Goal: Task Accomplishment & Management: Complete application form

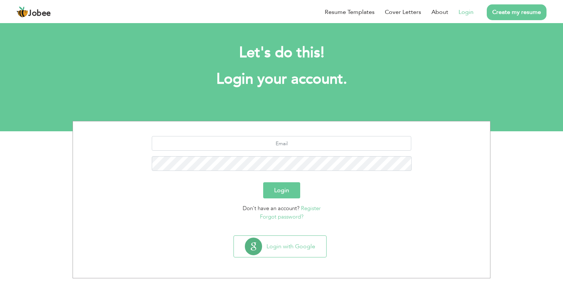
click at [495, 14] on link "Create my resume" at bounding box center [516, 12] width 60 height 16
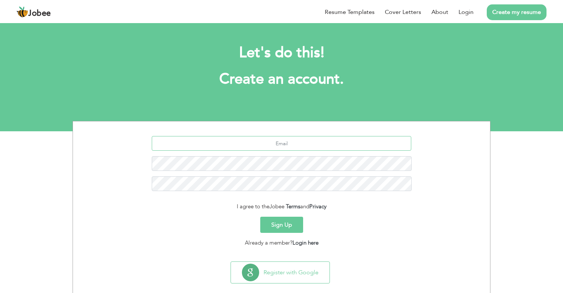
click at [301, 141] on input "text" at bounding box center [282, 143] width 260 height 15
click at [240, 141] on input "text" at bounding box center [282, 143] width 260 height 15
paste input "[EMAIL_ADDRESS][DOMAIN_NAME]"
type input "[EMAIL_ADDRESS][DOMAIN_NAME]"
click at [399, 237] on form "fatehkhokhar684@gmail.com I agree to the Jobee Terms and Privacy Sign Up Alread…" at bounding box center [281, 191] width 406 height 111
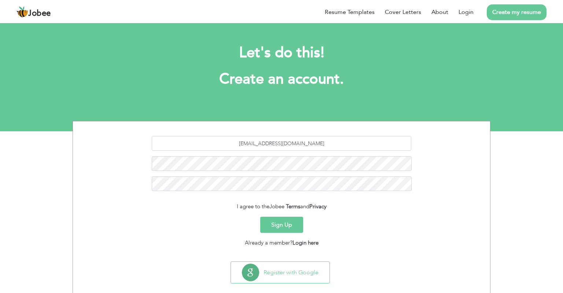
click at [282, 224] on button "Sign Up" at bounding box center [281, 224] width 43 height 16
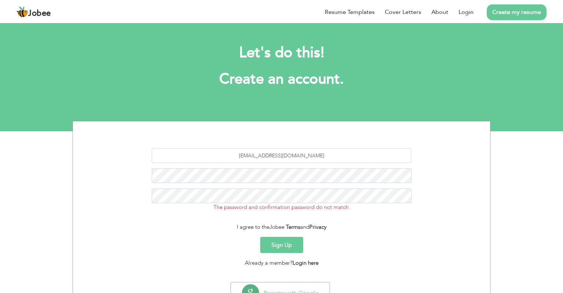
click at [523, 14] on link "Create my resume" at bounding box center [516, 12] width 60 height 16
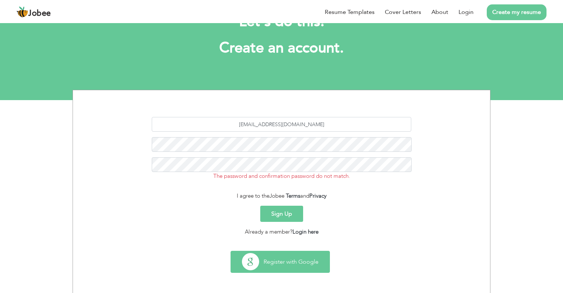
click at [286, 263] on button "Register with Google" at bounding box center [280, 261] width 99 height 21
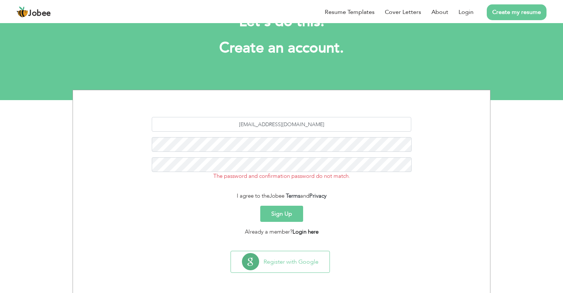
click at [307, 232] on link "Login here" at bounding box center [305, 231] width 26 height 7
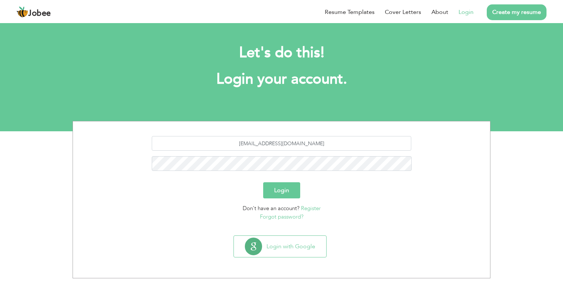
click at [280, 188] on button "Login" at bounding box center [281, 190] width 37 height 16
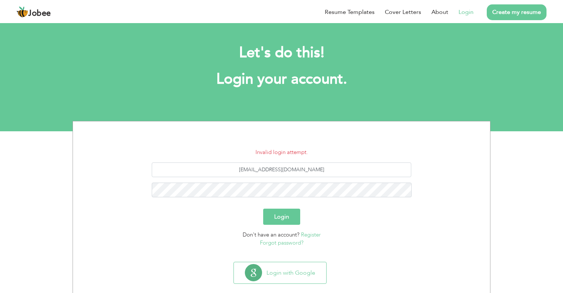
click at [500, 15] on link "Create my resume" at bounding box center [516, 12] width 60 height 16
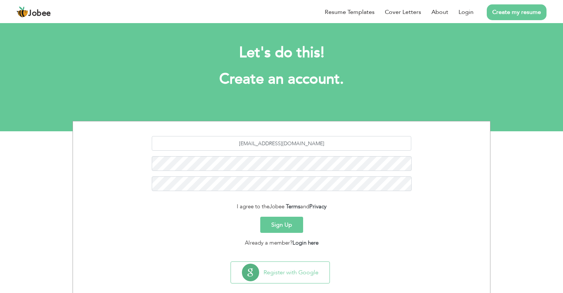
click at [297, 220] on button "Sign Up" at bounding box center [281, 224] width 43 height 16
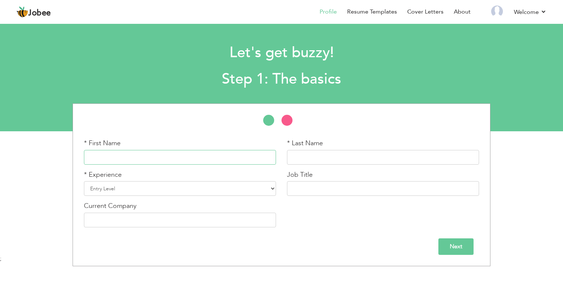
click at [174, 153] on input "text" at bounding box center [180, 157] width 192 height 15
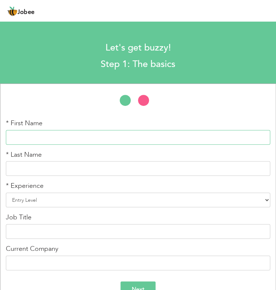
paste input "Mian Muhammad Hassan Javed"
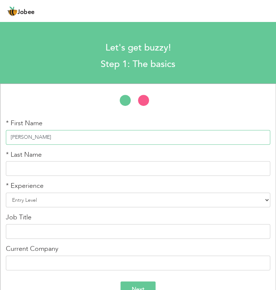
drag, startPoint x: 52, startPoint y: 138, endPoint x: 86, endPoint y: 137, distance: 34.1
click at [86, 137] on input "[PERSON_NAME]" at bounding box center [138, 137] width 264 height 15
click at [77, 139] on input "[PERSON_NAME]" at bounding box center [138, 137] width 264 height 15
type input "Mian Muhammad Hassan"
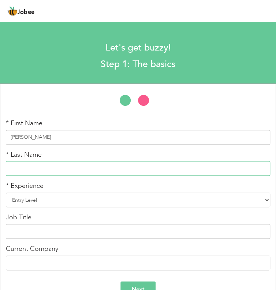
click at [66, 163] on input "text" at bounding box center [138, 168] width 264 height 15
paste input "Javed"
type input "Javed"
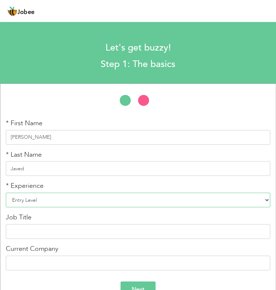
click option "Entry Level" at bounding box center [0, 0] width 0 height 0
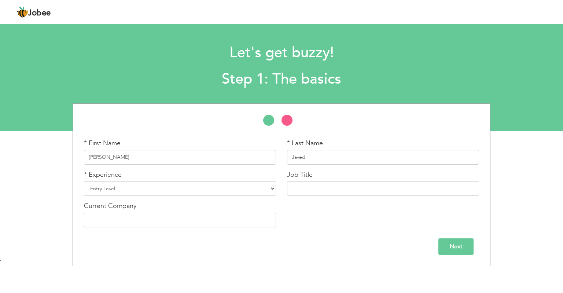
click at [201, 196] on div "* Experience Entry Level Less than 1 Year 1 Year 2 Years 3 Years 4 Years 5 Year…" at bounding box center [179, 185] width 203 height 31
click at [304, 192] on input "text" at bounding box center [383, 188] width 192 height 15
paste input "Law Student – Research Focused"
type input "Law Student – Research Focused"
click at [232, 222] on input "text" at bounding box center [180, 219] width 192 height 15
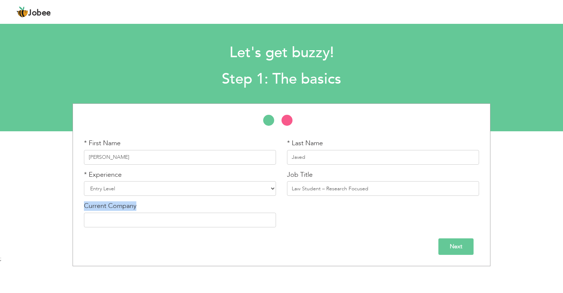
drag, startPoint x: 83, startPoint y: 203, endPoint x: 141, endPoint y: 205, distance: 57.5
click at [141, 205] on div "Current Company" at bounding box center [179, 216] width 203 height 31
copy label "Current Company"
click at [231, 224] on input "text" at bounding box center [180, 219] width 192 height 15
click at [457, 247] on input "Next" at bounding box center [455, 246] width 35 height 16
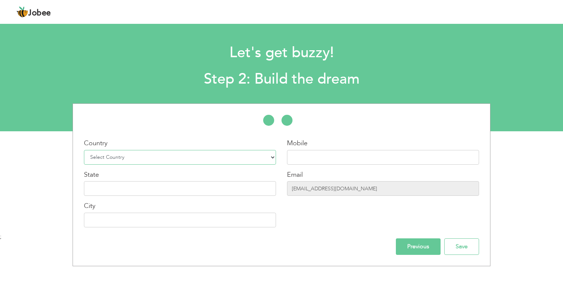
click at [84, 150] on select "Select Country Afghanistan Albania Algeria American Samoa Andorra Angola Anguil…" at bounding box center [180, 157] width 192 height 15
select select "166"
click at [307, 156] on input "text" at bounding box center [383, 157] width 192 height 15
click at [211, 193] on input "text" at bounding box center [180, 188] width 192 height 15
click at [182, 225] on input "text" at bounding box center [180, 219] width 192 height 15
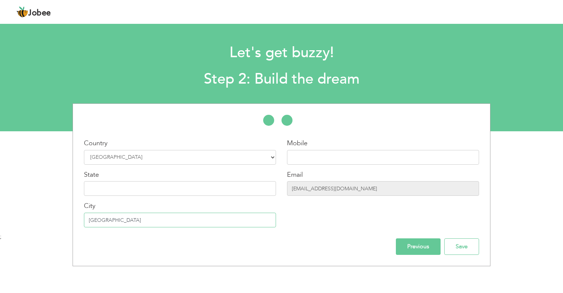
type input "[GEOGRAPHIC_DATA]"
click at [178, 188] on input "text" at bounding box center [180, 188] width 192 height 15
type input "[GEOGRAPHIC_DATA]"
click at [318, 162] on input "text" at bounding box center [383, 157] width 192 height 15
paste input "+92 325 1755500"
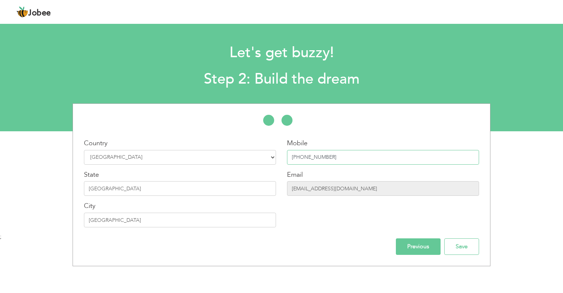
click at [311, 157] on input "+92 325 1755500" at bounding box center [383, 157] width 192 height 15
click at [303, 157] on input "+92 3251755500" at bounding box center [383, 157] width 192 height 15
click at [296, 157] on input "+923251755500" at bounding box center [383, 157] width 192 height 15
type input "923251755500"
click at [320, 223] on div "Mobile 923251755500 Email fatehkhokhar684@gmail.com" at bounding box center [382, 185] width 203 height 94
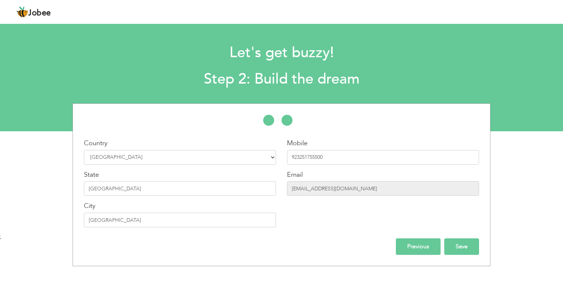
click at [460, 247] on input "Save" at bounding box center [461, 246] width 35 height 16
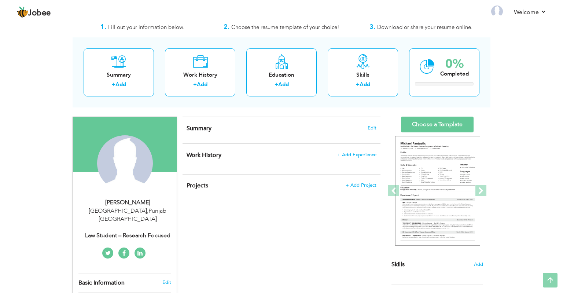
scroll to position [21, 0]
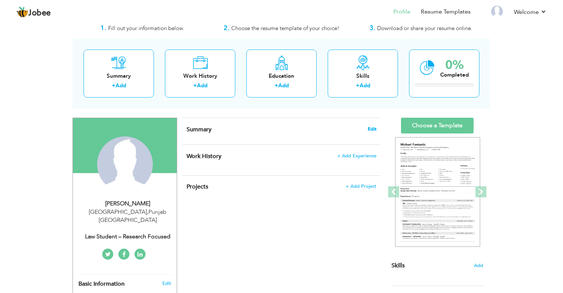
click at [374, 126] on span "Edit" at bounding box center [371, 128] width 9 height 5
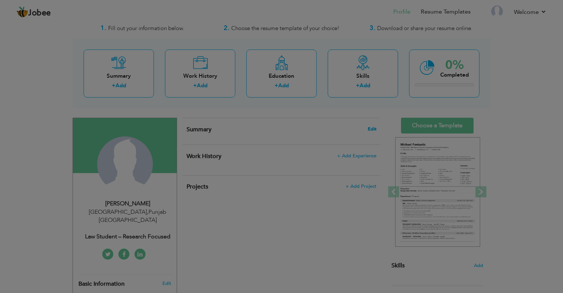
scroll to position [0, 0]
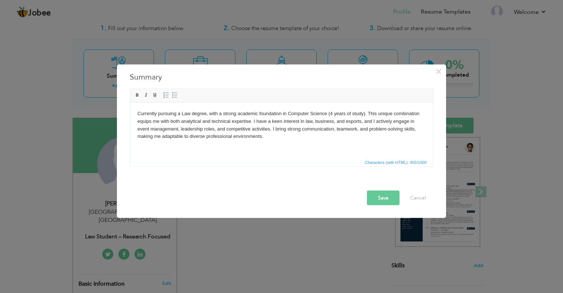
click at [371, 194] on button "Save" at bounding box center [383, 197] width 33 height 15
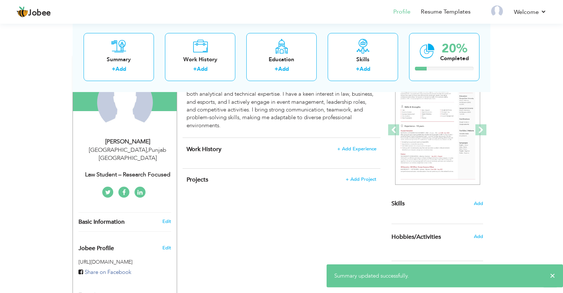
scroll to position [83, 0]
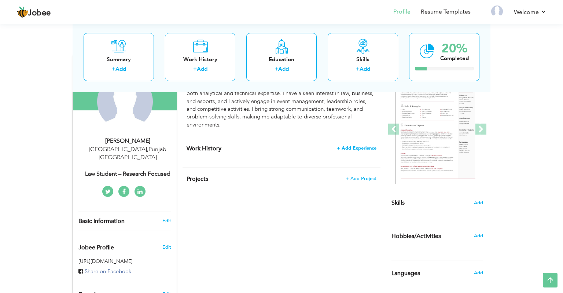
click at [363, 147] on span "+ Add Experience" at bounding box center [357, 147] width 40 height 5
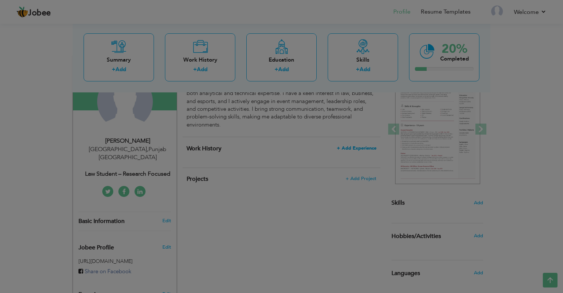
scroll to position [0, 0]
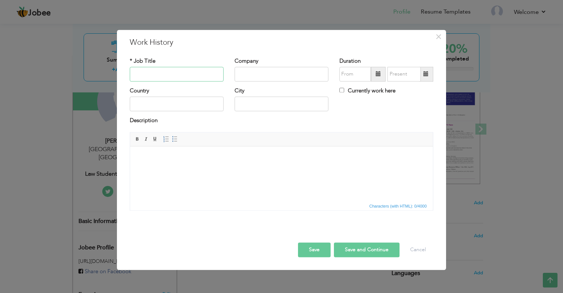
click at [211, 72] on input "text" at bounding box center [177, 74] width 94 height 15
click at [191, 68] on input "text" at bounding box center [177, 74] width 94 height 15
click at [189, 67] on div "* Job Title" at bounding box center [177, 69] width 94 height 24
click at [188, 72] on input "text" at bounding box center [177, 74] width 94 height 15
paste input "Law Student"
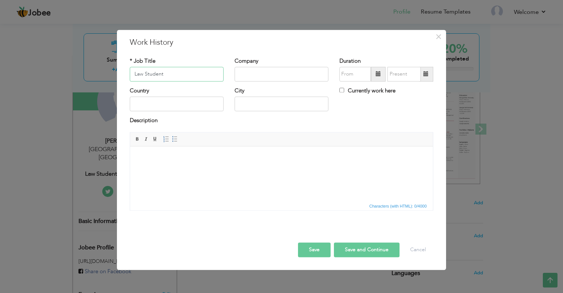
type input "Law Student"
click at [242, 74] on input "text" at bounding box center [281, 74] width 94 height 15
click at [278, 174] on html at bounding box center [281, 173] width 303 height 55
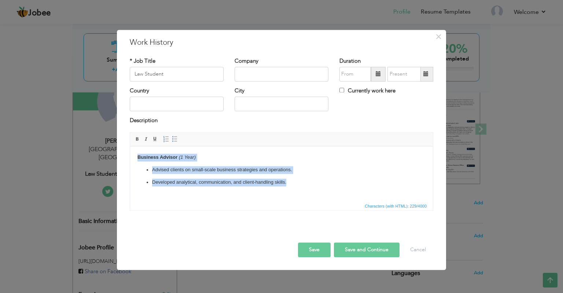
drag, startPoint x: 297, startPoint y: 181, endPoint x: 105, endPoint y: 155, distance: 193.7
click at [130, 155] on html "Business Advisor (1 Year) Advised clients on small-scale business strategies an…" at bounding box center [281, 173] width 303 height 55
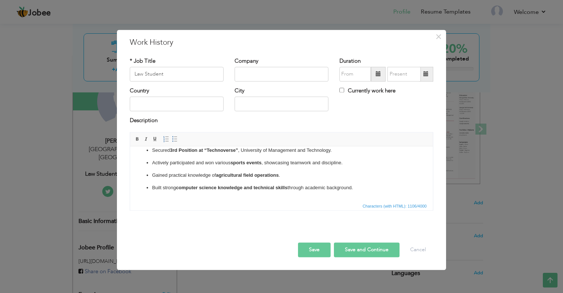
scroll to position [108, 0]
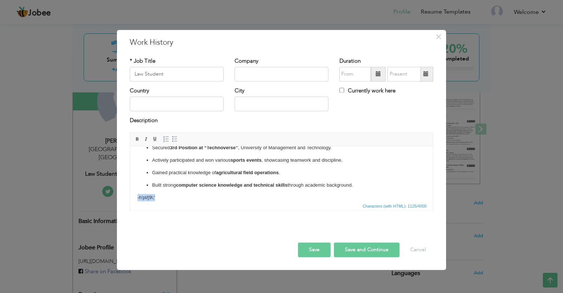
drag, startPoint x: 174, startPoint y: 191, endPoint x: 135, endPoint y: 199, distance: 40.2
click at [135, 93] on html "Business Advisor (1 Year) Advised clients on small-scale business strategies an…" at bounding box center [281, 65] width 303 height 55
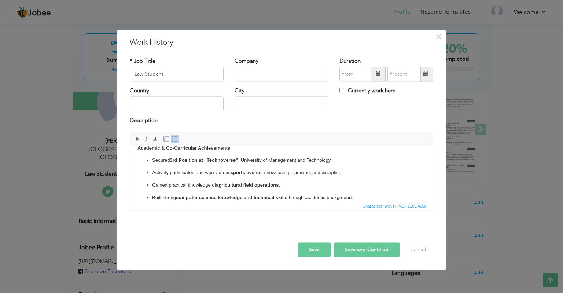
click at [239, 102] on input "text" at bounding box center [281, 104] width 94 height 15
click at [254, 102] on input "text" at bounding box center [281, 104] width 94 height 15
type input "[GEOGRAPHIC_DATA]"
click at [190, 106] on input "text" at bounding box center [177, 104] width 94 height 15
type input "[GEOGRAPHIC_DATA]"
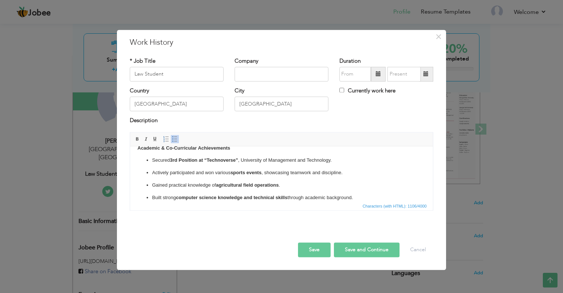
click at [375, 73] on span at bounding box center [378, 74] width 15 height 15
click at [381, 74] on span at bounding box center [378, 74] width 15 height 15
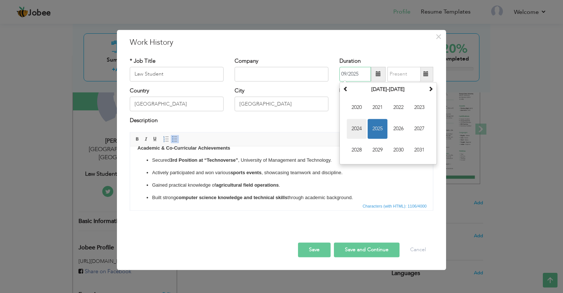
click at [363, 129] on span "2024" at bounding box center [356, 129] width 20 height 20
click at [358, 107] on span "Jan" at bounding box center [356, 107] width 20 height 20
type input "01/2024"
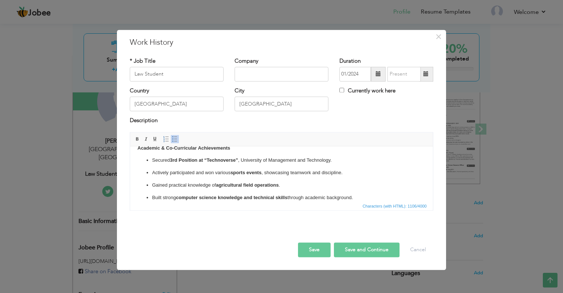
click at [424, 77] on span at bounding box center [425, 73] width 5 height 5
type input "09/2025"
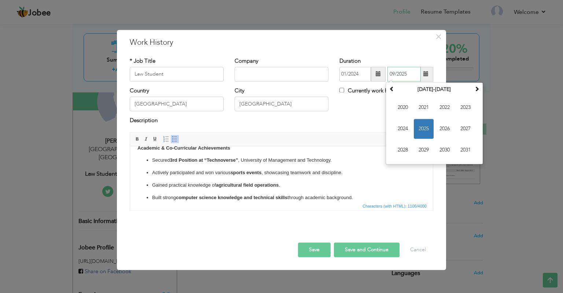
click at [428, 127] on span "2025" at bounding box center [424, 129] width 20 height 20
click at [404, 151] on span "Sep" at bounding box center [403, 150] width 20 height 20
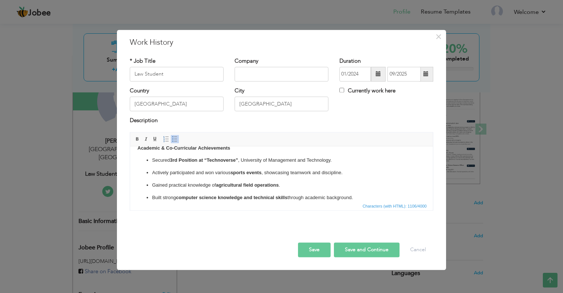
click at [313, 253] on button "Save" at bounding box center [314, 249] width 33 height 15
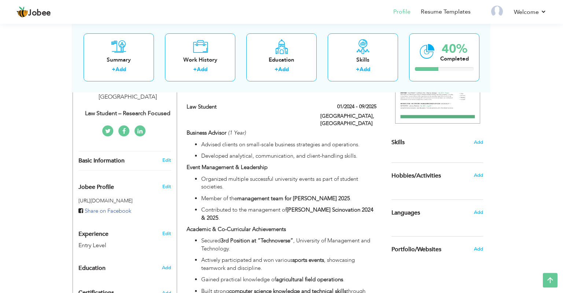
scroll to position [143, 0]
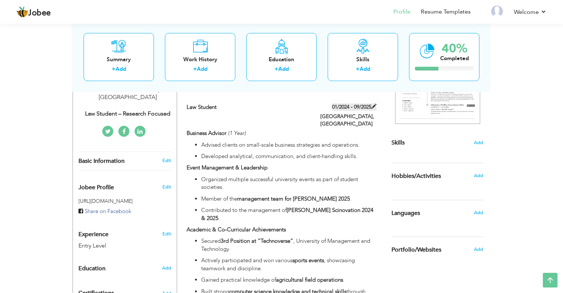
click at [371, 105] on span at bounding box center [373, 106] width 5 height 5
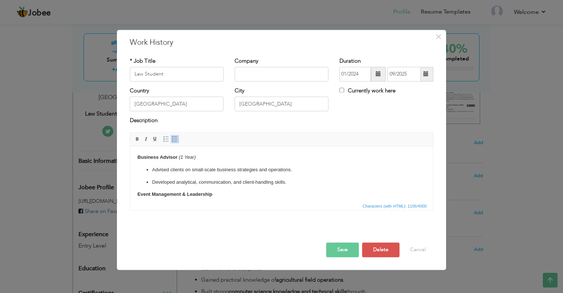
scroll to position [0, 0]
click at [367, 74] on input "01/2024" at bounding box center [354, 74] width 31 height 15
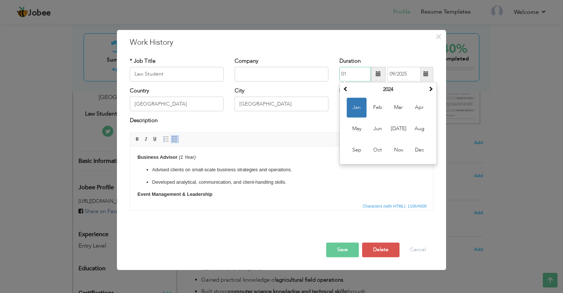
type input "0"
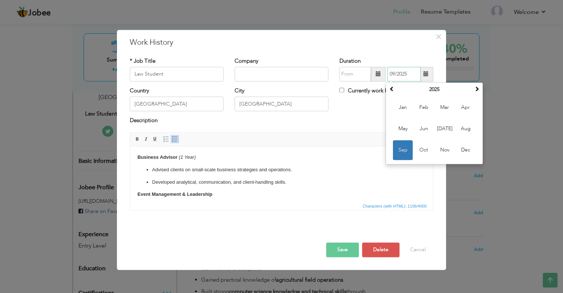
click at [411, 73] on input "09/2025" at bounding box center [403, 74] width 33 height 15
type input "0"
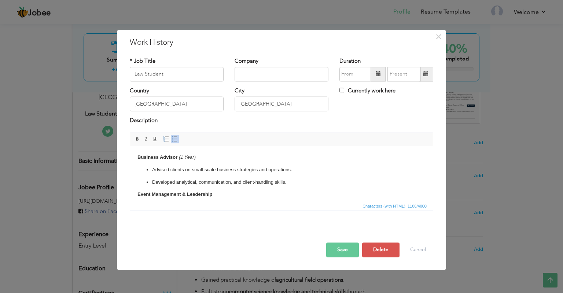
click at [418, 45] on h3 "Work History" at bounding box center [281, 42] width 303 height 11
click at [350, 249] on button "Save" at bounding box center [342, 249] width 33 height 15
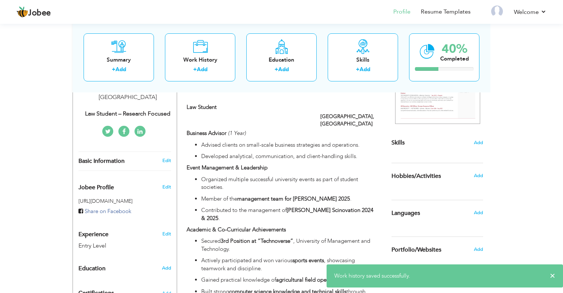
click at [539, 114] on div "View Resume Export PDF Profile Summary Public Link Experience Education Awards …" at bounding box center [281, 122] width 563 height 487
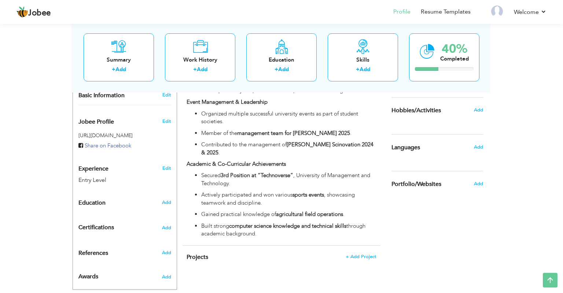
scroll to position [216, 0]
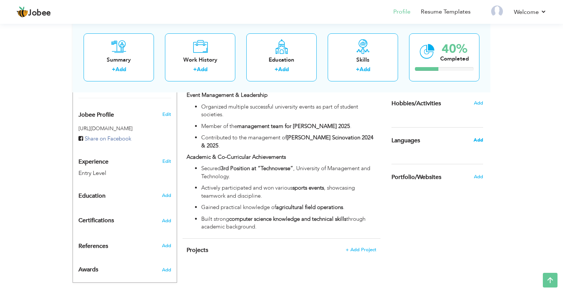
click at [481, 138] on span "Add" at bounding box center [478, 140] width 10 height 7
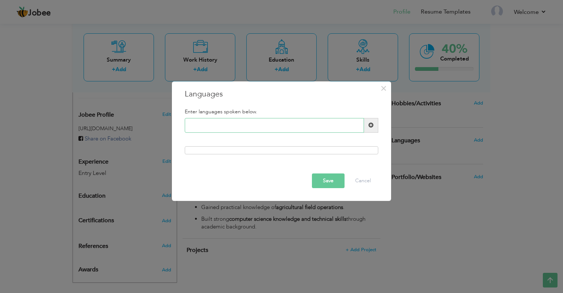
click at [315, 128] on input "text" at bounding box center [274, 125] width 179 height 15
paste input "English Urdu Punjabi"
type input "English"
click at [374, 128] on span at bounding box center [371, 125] width 14 height 15
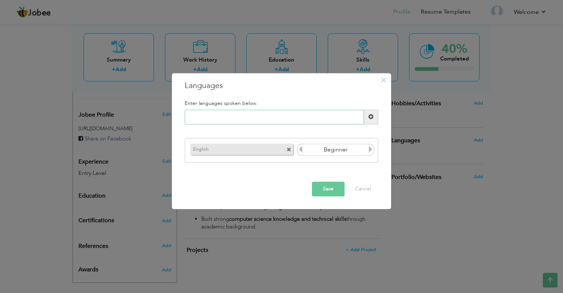
click at [268, 113] on input "text" at bounding box center [274, 117] width 179 height 15
paste input "English Urdu Punjabi"
drag, startPoint x: 206, startPoint y: 119, endPoint x: 179, endPoint y: 118, distance: 26.7
click at [185, 118] on input "English Urdu Punjabi" at bounding box center [274, 117] width 179 height 15
drag, startPoint x: 228, startPoint y: 116, endPoint x: 201, endPoint y: 116, distance: 26.7
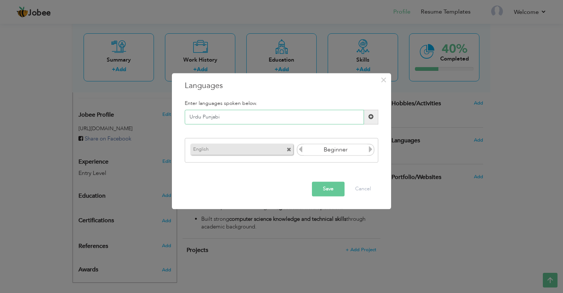
click at [201, 116] on input "Urdu Punjabi" at bounding box center [274, 117] width 179 height 15
type input "Urdu"
click at [374, 115] on span at bounding box center [371, 117] width 14 height 15
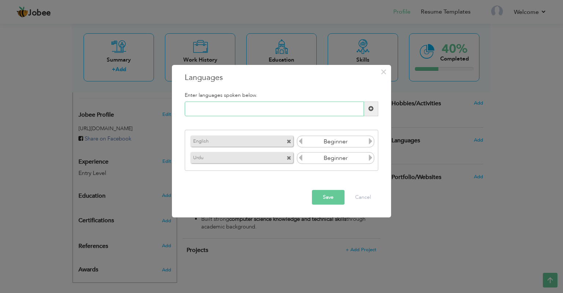
click at [238, 113] on input "text" at bounding box center [274, 108] width 179 height 15
paste input "English Urdu Punjabi"
click at [220, 110] on input "English Urdu Punjabi" at bounding box center [274, 108] width 179 height 15
type input "Punjabi"
click at [369, 107] on span at bounding box center [370, 108] width 5 height 5
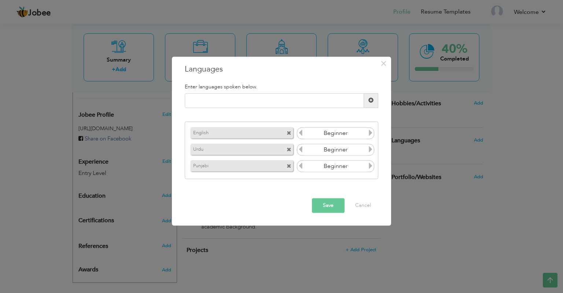
click at [369, 135] on icon at bounding box center [370, 133] width 7 height 7
click at [368, 152] on icon at bounding box center [370, 149] width 7 height 7
click at [371, 165] on icon at bounding box center [370, 166] width 7 height 7
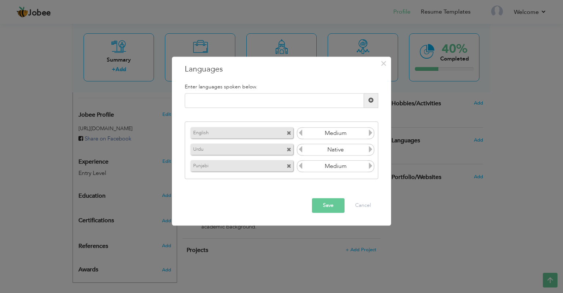
click at [371, 165] on icon at bounding box center [370, 166] width 7 height 7
click at [335, 207] on button "Save" at bounding box center [328, 205] width 33 height 15
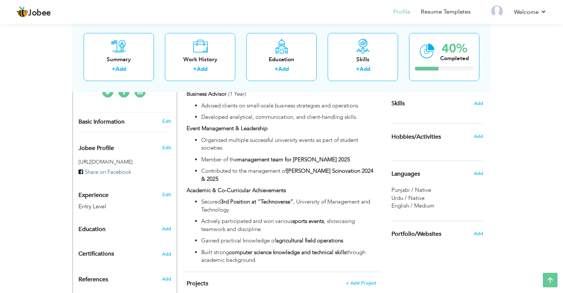
scroll to position [195, 0]
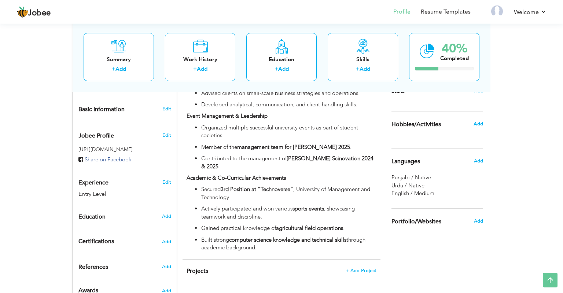
click at [477, 123] on span "Add" at bounding box center [478, 124] width 10 height 7
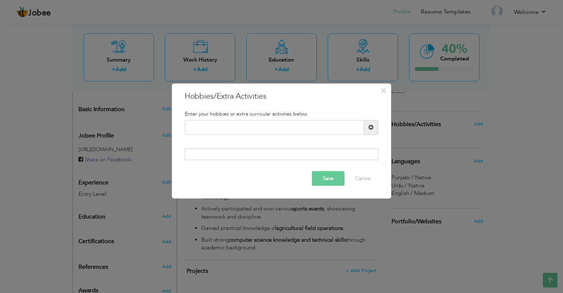
click at [184, 96] on div "× Hobbies/Extra Activities" at bounding box center [281, 95] width 204 height 11
drag, startPoint x: 184, startPoint y: 96, endPoint x: 308, endPoint y: 166, distance: 142.4
click at [308, 166] on div "× Hobbies/Extra Activities Enter your hobbies or extra curricular activities be…" at bounding box center [281, 140] width 219 height 115
click at [339, 124] on input "text" at bounding box center [274, 127] width 179 height 15
paste input "Sports & Fitness"
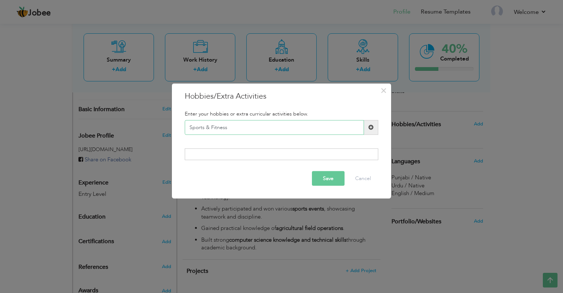
type input "Sports & Fitness"
click at [368, 124] on span at bounding box center [371, 127] width 14 height 15
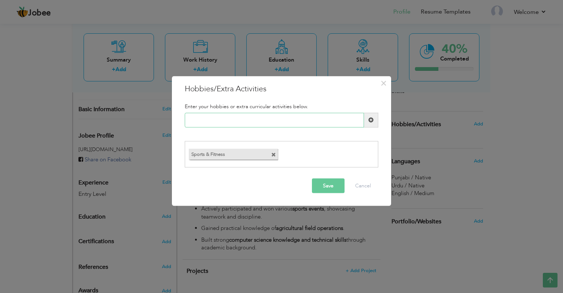
click at [312, 122] on input "text" at bounding box center [274, 119] width 179 height 15
paste input "Esports & Gaming"
type input "Esports & Gaming"
click at [368, 122] on span at bounding box center [370, 119] width 5 height 5
click at [306, 114] on input "text" at bounding box center [274, 119] width 179 height 15
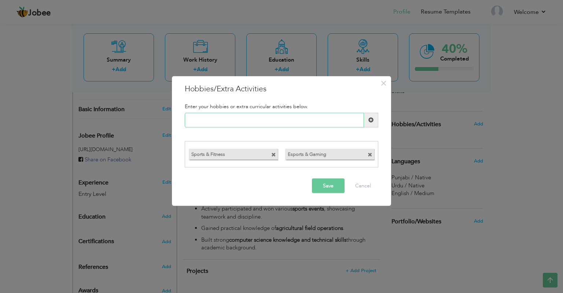
paste input "Legal Research & Reading"
type input "Legal Research & Reading"
click at [368, 123] on span at bounding box center [371, 119] width 14 height 15
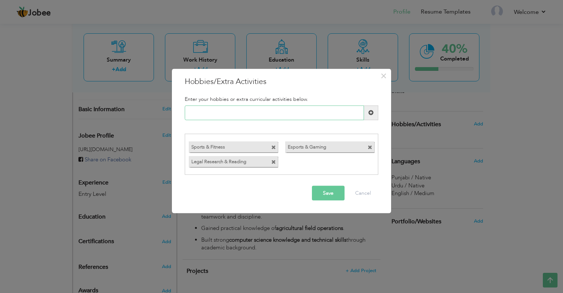
click at [315, 114] on input "text" at bounding box center [274, 112] width 179 height 15
paste input "Event Management & Leader"
type input "Event Management & Leader"
click at [372, 114] on span at bounding box center [370, 112] width 5 height 5
click at [289, 110] on input "text" at bounding box center [274, 112] width 179 height 15
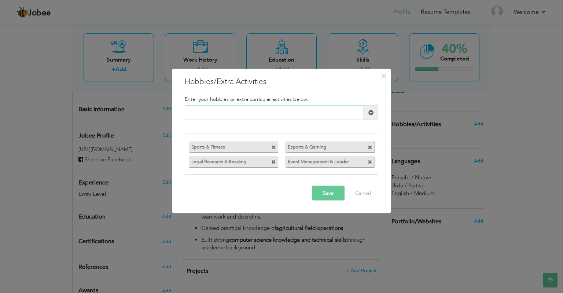
paste input "Technology & Computers"
type input "Technology & Computers"
click at [321, 199] on button "Save" at bounding box center [328, 193] width 33 height 15
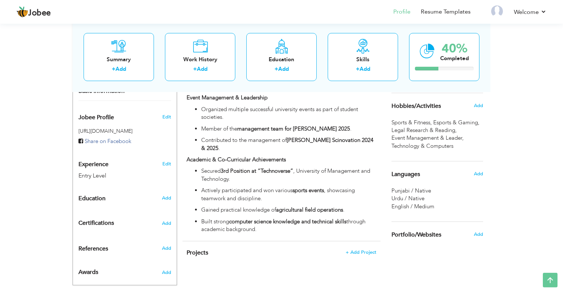
scroll to position [216, 0]
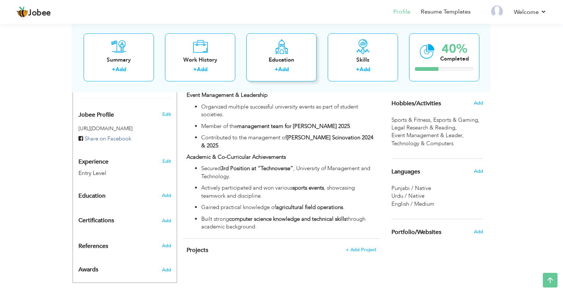
click at [285, 70] on link "Add" at bounding box center [283, 69] width 11 height 7
radio input "true"
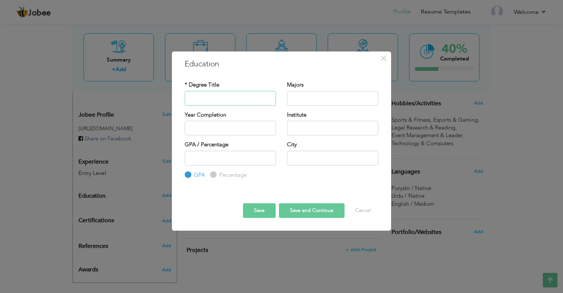
click at [264, 97] on input "text" at bounding box center [230, 98] width 91 height 15
type input "I"
type input "Matric"
click at [214, 175] on input "Percentage" at bounding box center [212, 174] width 5 height 5
radio input "true"
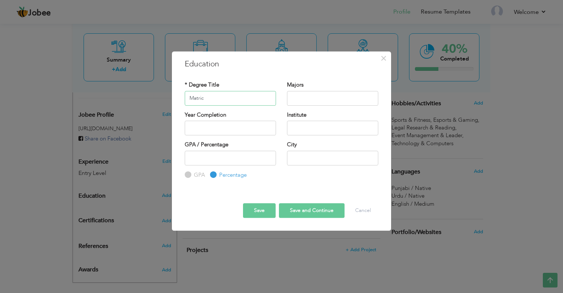
click at [215, 102] on input "Matric" at bounding box center [230, 98] width 91 height 15
click at [318, 95] on input "text" at bounding box center [332, 98] width 91 height 15
click at [314, 95] on input "text" at bounding box center [332, 98] width 91 height 15
click at [317, 104] on input "text" at bounding box center [332, 98] width 91 height 15
type input "C"
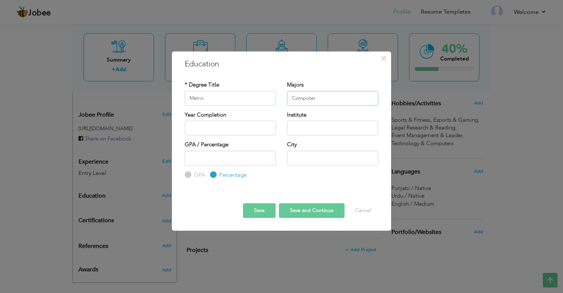
drag, startPoint x: 318, startPoint y: 97, endPoint x: 270, endPoint y: 97, distance: 47.2
click at [287, 97] on input "Computer" at bounding box center [332, 98] width 91 height 15
paste input "computer science"
click at [293, 99] on input "computer science" at bounding box center [332, 98] width 91 height 15
click at [319, 99] on input "Computer science" at bounding box center [332, 98] width 91 height 15
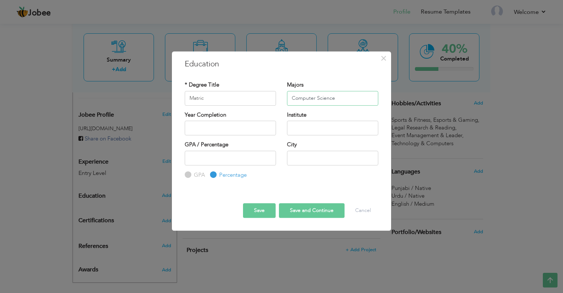
type input "Computer Science"
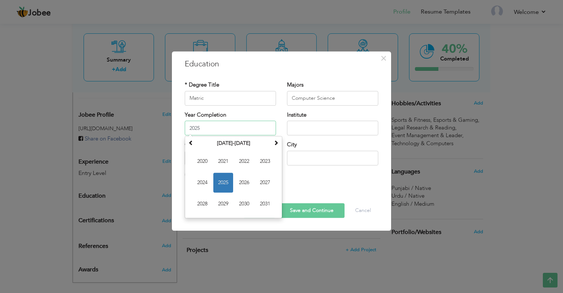
click at [266, 131] on input "2025" at bounding box center [230, 128] width 91 height 15
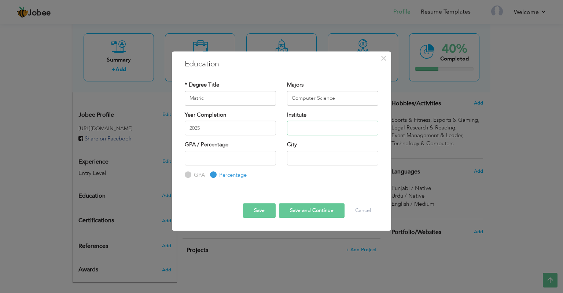
click at [290, 128] on input "text" at bounding box center [332, 128] width 91 height 15
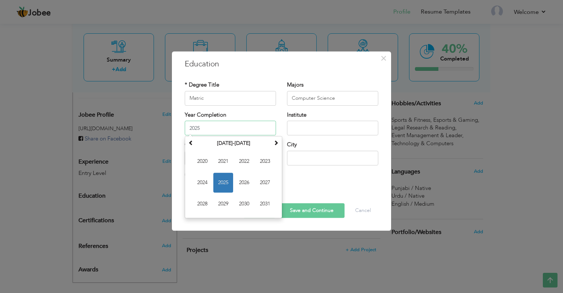
click at [229, 131] on input "2025" at bounding box center [230, 128] width 91 height 15
click at [220, 158] on span "2021" at bounding box center [223, 161] width 20 height 20
click at [226, 127] on input "2021" at bounding box center [230, 128] width 91 height 15
click at [261, 179] on span "2023" at bounding box center [265, 183] width 20 height 20
type input "2023"
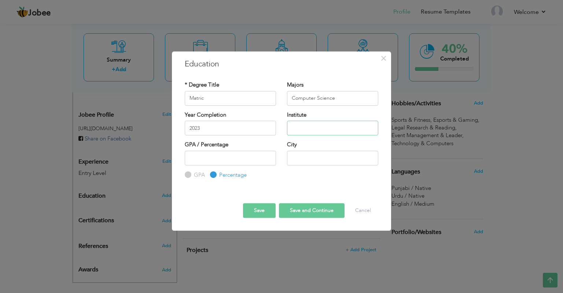
click at [311, 131] on input "text" at bounding box center [332, 128] width 91 height 15
paste input "Unique sch"
type input "Unique School"
click at [249, 157] on input "number" at bounding box center [230, 158] width 91 height 15
click at [232, 153] on input "number" at bounding box center [230, 158] width 91 height 15
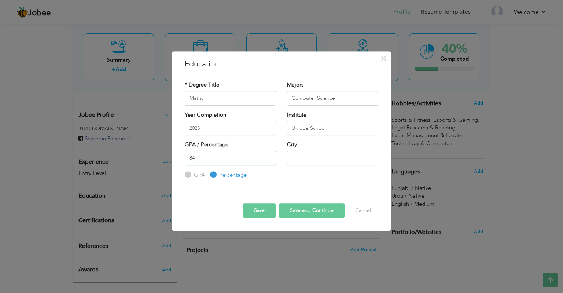
type input "84"
click at [305, 163] on input "text" at bounding box center [332, 158] width 91 height 15
type input "[GEOGRAPHIC_DATA]"
click at [310, 214] on button "Save and Continue" at bounding box center [312, 210] width 66 height 15
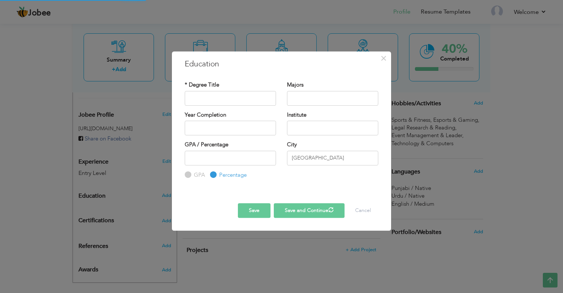
radio input "true"
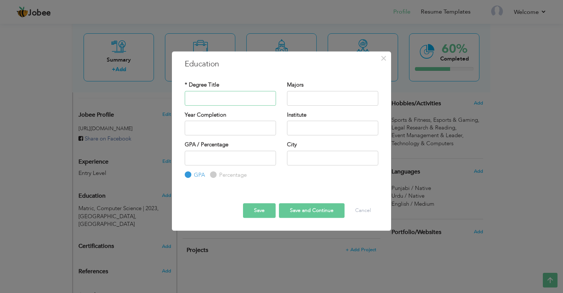
click at [268, 97] on input "text" at bounding box center [230, 98] width 91 height 15
click at [242, 102] on input "text" at bounding box center [230, 98] width 91 height 15
paste input "intermediate"
type input "Intermediate"
click at [310, 96] on input "text" at bounding box center [332, 98] width 91 height 15
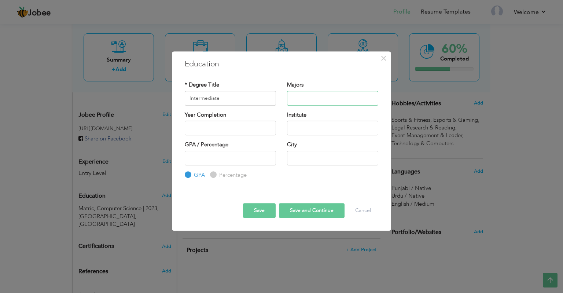
paste input "computer science"
type input "Computer Science"
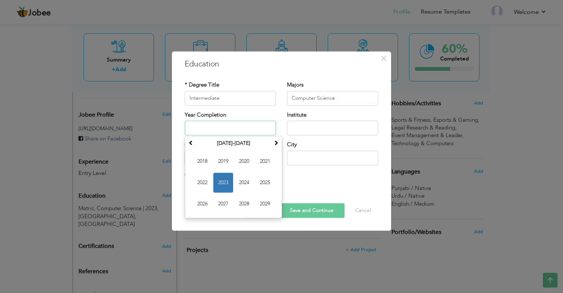
click at [248, 128] on input "text" at bounding box center [230, 128] width 91 height 15
click at [250, 182] on span "2024" at bounding box center [244, 183] width 20 height 20
click at [225, 130] on input "2024" at bounding box center [230, 128] width 91 height 15
click at [245, 179] on span "2025" at bounding box center [244, 183] width 20 height 20
type input "2025"
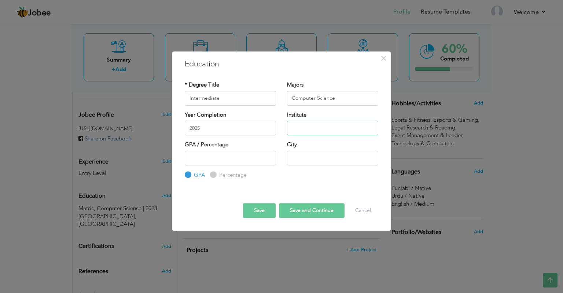
click at [304, 126] on input "text" at bounding box center [332, 128] width 91 height 15
paste input "Punjab"
type input "Punjab College"
click at [244, 159] on input "number" at bounding box center [230, 158] width 91 height 15
type input "74"
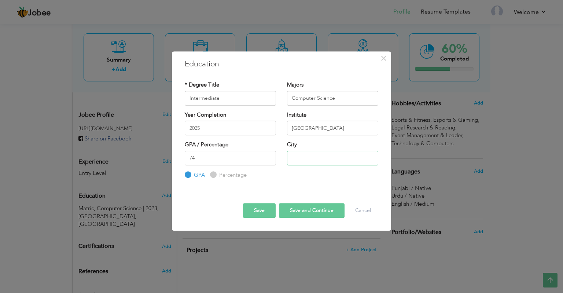
click at [298, 159] on input "text" at bounding box center [332, 158] width 91 height 15
type input "[GEOGRAPHIC_DATA]"
click at [229, 175] on label "Percentage" at bounding box center [231, 175] width 29 height 8
click at [215, 175] on input "Percentage" at bounding box center [212, 174] width 5 height 5
radio input "true"
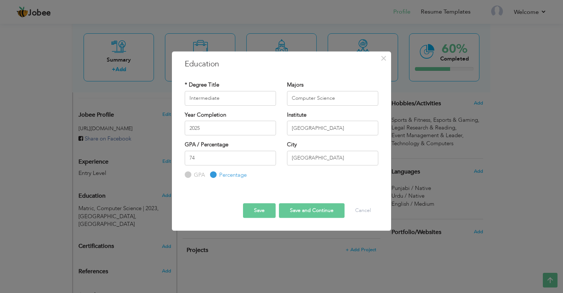
click at [264, 210] on button "Save" at bounding box center [259, 210] width 33 height 15
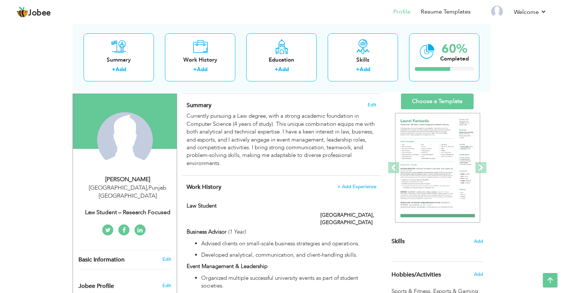
scroll to position [0, 0]
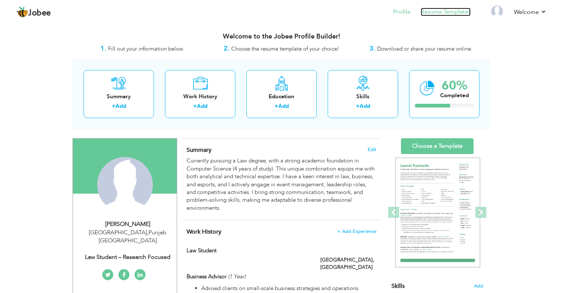
click at [449, 12] on link "Resume Templates" at bounding box center [445, 12] width 50 height 8
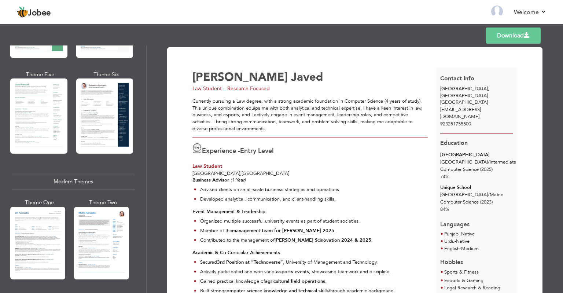
scroll to position [212, 0]
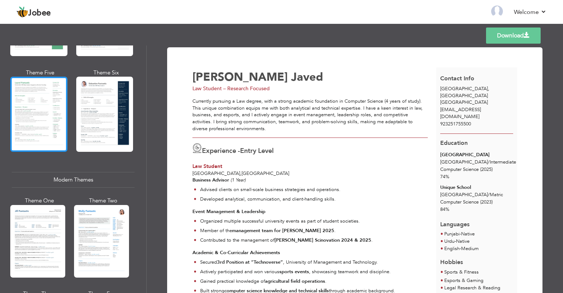
click at [52, 110] on div at bounding box center [38, 114] width 57 height 75
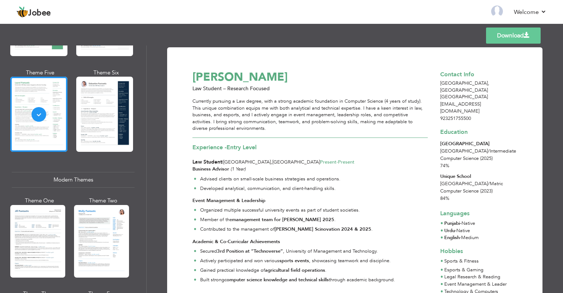
click at [511, 37] on link "Download" at bounding box center [513, 35] width 55 height 16
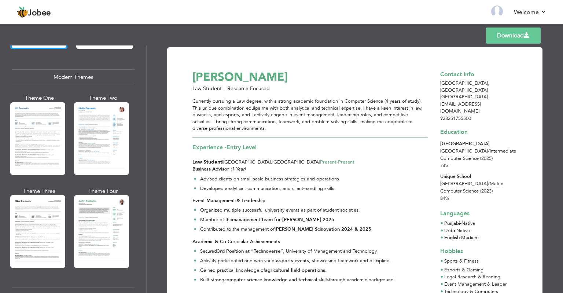
scroll to position [322, 0]
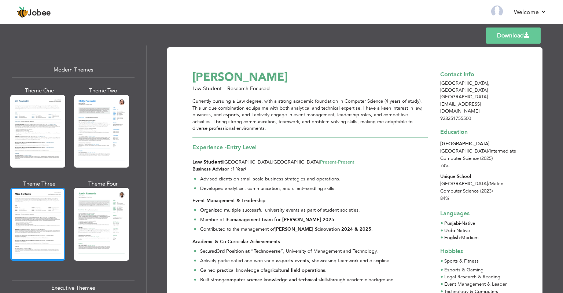
click at [55, 196] on div at bounding box center [37, 224] width 55 height 73
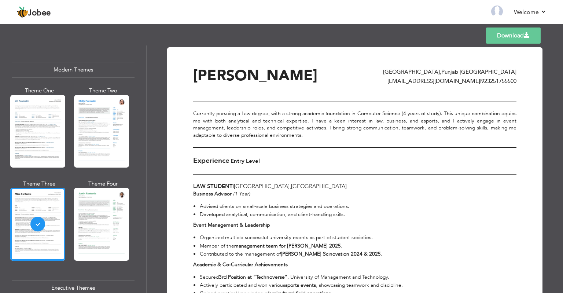
click at [507, 31] on link "Download" at bounding box center [513, 35] width 55 height 16
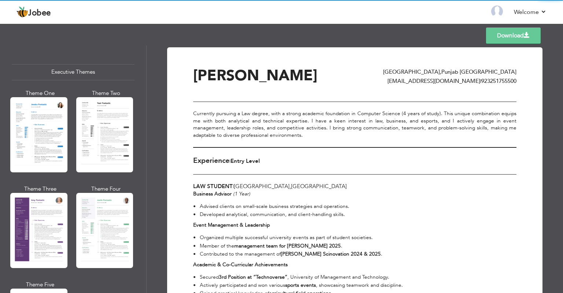
scroll to position [541, 0]
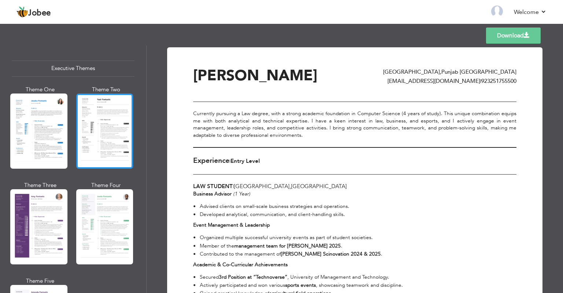
click at [113, 153] on div at bounding box center [104, 130] width 57 height 75
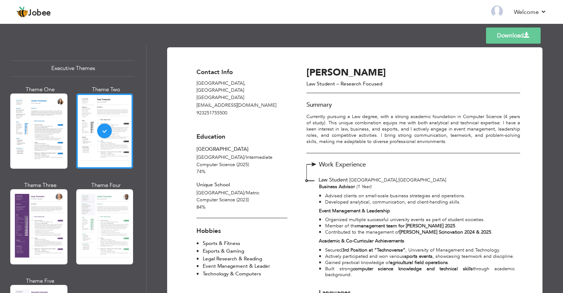
click at [498, 35] on link "Download" at bounding box center [513, 35] width 55 height 16
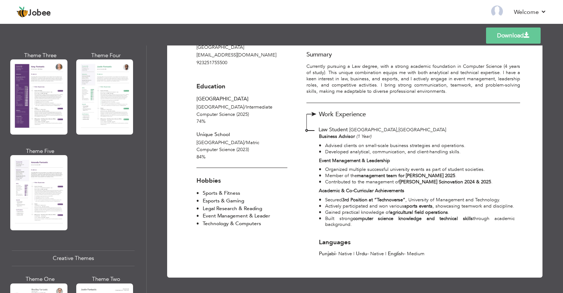
scroll to position [667, 0]
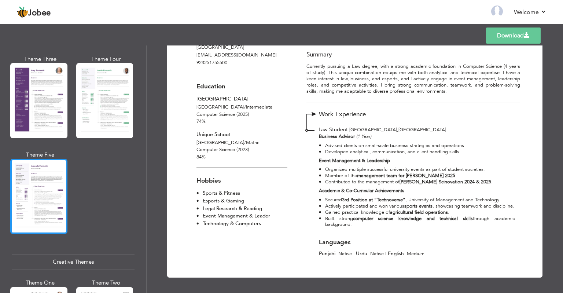
click at [30, 189] on div at bounding box center [38, 196] width 57 height 75
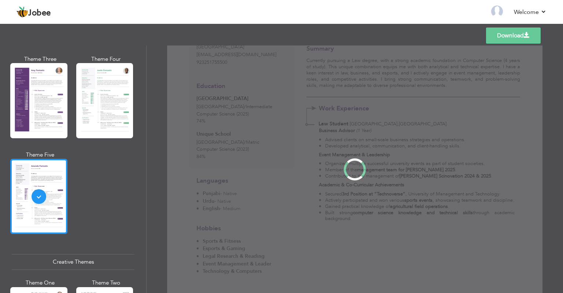
scroll to position [0, 0]
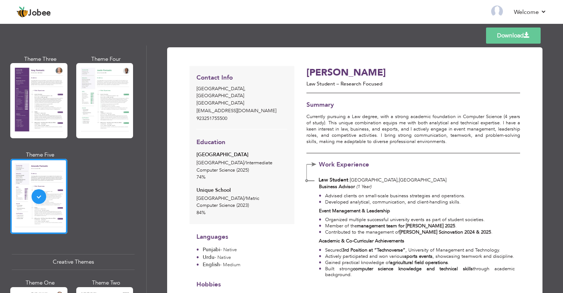
click at [500, 34] on link "Download" at bounding box center [513, 35] width 55 height 16
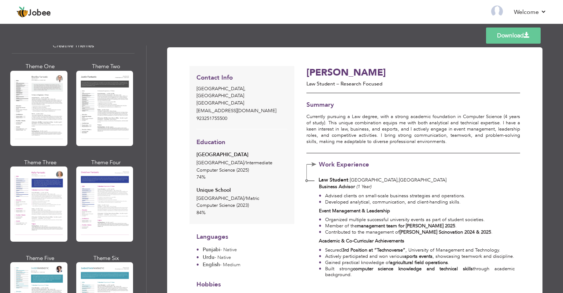
scroll to position [889, 0]
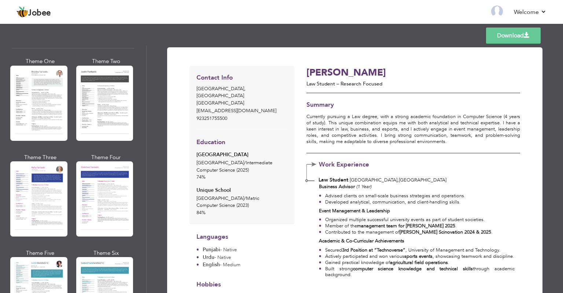
drag, startPoint x: 143, startPoint y: 168, endPoint x: 142, endPoint y: 203, distance: 35.5
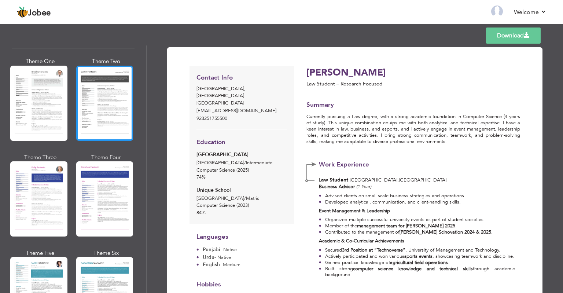
click at [94, 111] on div at bounding box center [104, 103] width 57 height 75
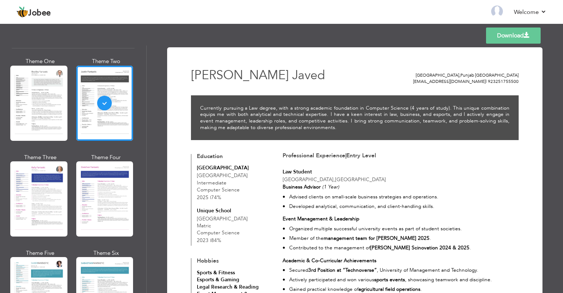
click at [501, 36] on link "Download" at bounding box center [513, 35] width 55 height 16
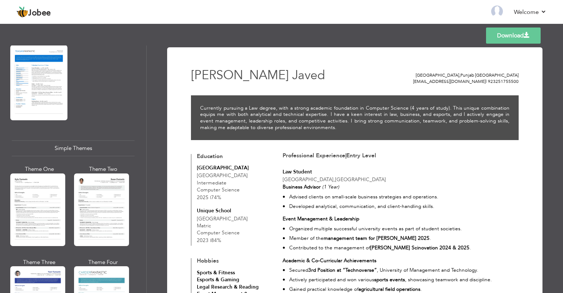
scroll to position [1193, 0]
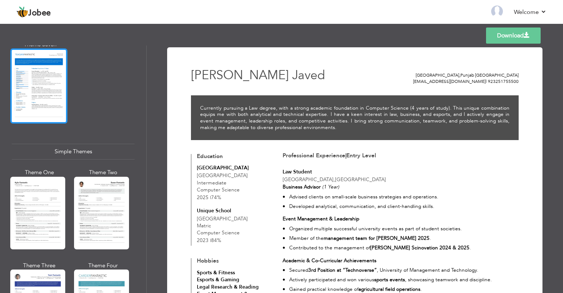
click at [33, 95] on div at bounding box center [38, 85] width 57 height 75
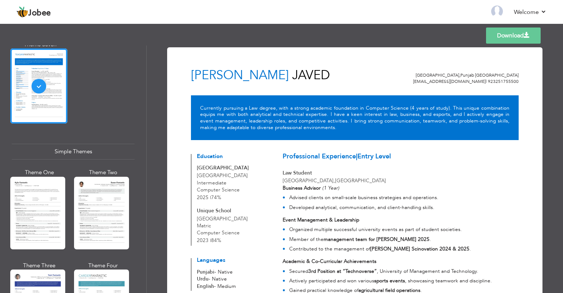
click at [523, 40] on link "Download" at bounding box center [513, 35] width 55 height 16
click at [342, 30] on div "Templates Download" at bounding box center [281, 35] width 563 height 23
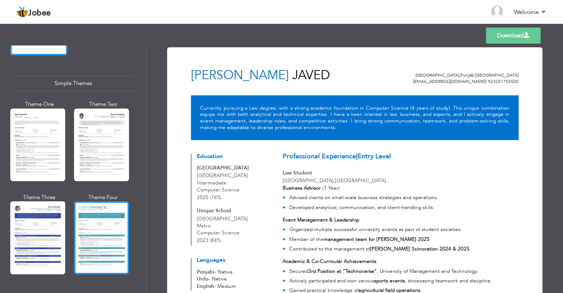
click at [109, 255] on div at bounding box center [101, 237] width 55 height 73
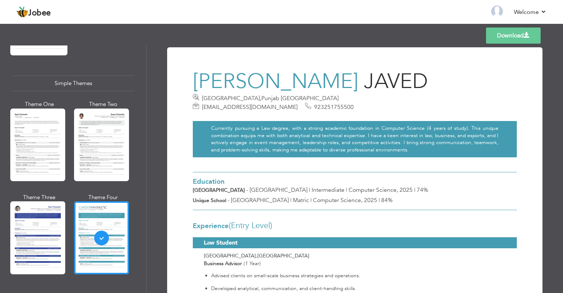
click at [520, 36] on link "Download" at bounding box center [513, 35] width 55 height 16
drag, startPoint x: 325, startPoint y: 120, endPoint x: 294, endPoint y: 118, distance: 30.5
click at [294, 111] on span "fatehkhokhar684@gmail.com" at bounding box center [250, 107] width 96 height 8
copy span "khokhar684"
click at [284, 111] on span "fatehkhokhar684@gmail.com" at bounding box center [250, 107] width 96 height 8
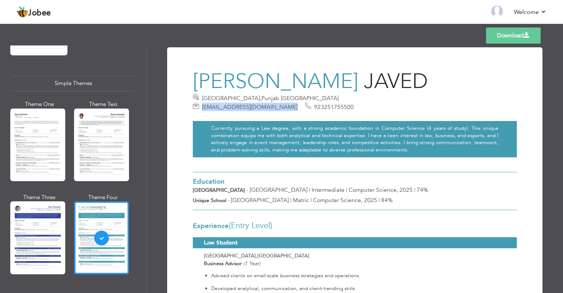
drag, startPoint x: 282, startPoint y: 120, endPoint x: 358, endPoint y: 121, distance: 75.8
click at [303, 111] on span "fatehkhokhar684@gmail.com" at bounding box center [248, 107] width 111 height 8
copy span "fatehkhokhar684@gmail.com"
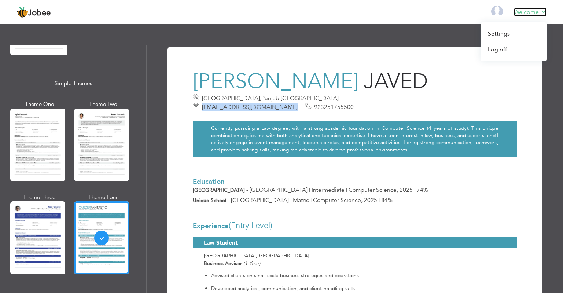
click at [531, 16] on link "Welcome" at bounding box center [530, 12] width 33 height 9
click at [504, 47] on link "Log off" at bounding box center [513, 50] width 66 height 16
click at [500, 48] on link "Log off" at bounding box center [513, 50] width 66 height 16
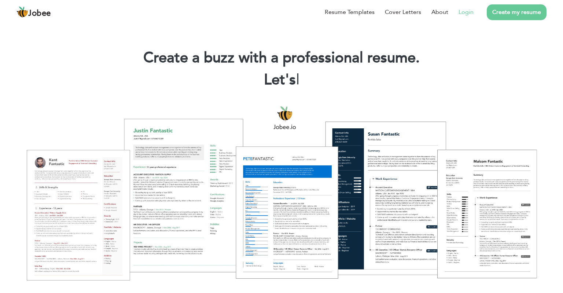
click at [463, 14] on link "Login" at bounding box center [465, 12] width 15 height 9
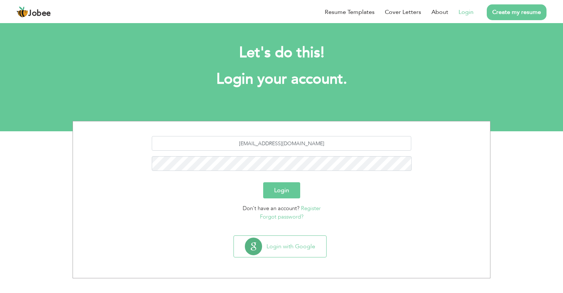
click at [278, 188] on button "Login" at bounding box center [281, 190] width 37 height 16
